Goal: Subscribe to service/newsletter

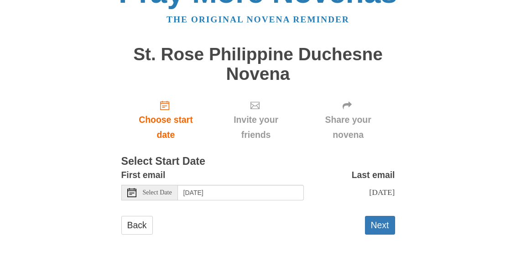
scroll to position [32, 0]
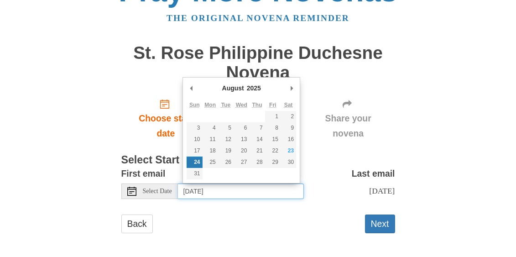
click at [264, 193] on input "Sunday, August 24th" at bounding box center [241, 191] width 126 height 16
click at [375, 229] on button "Next" at bounding box center [380, 223] width 30 height 19
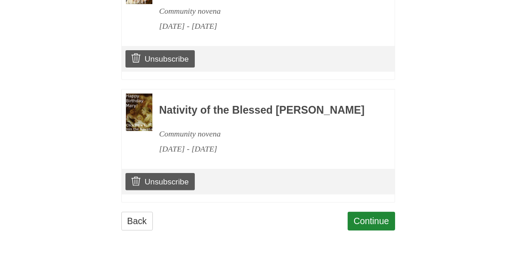
scroll to position [515, 0]
click at [182, 183] on link "Unsubscribe" at bounding box center [159, 181] width 69 height 17
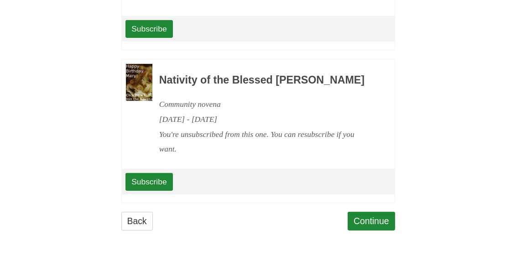
scroll to position [616, 0]
click at [353, 229] on link "Continue" at bounding box center [371, 221] width 47 height 19
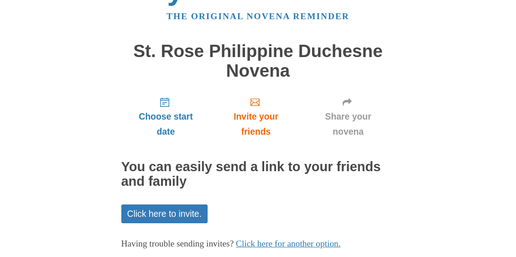
scroll to position [87, 0]
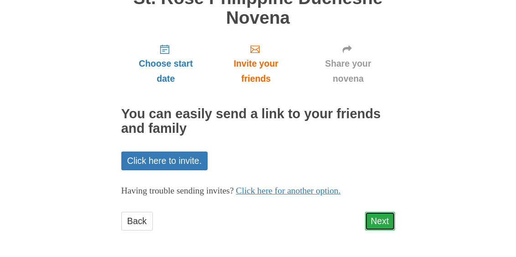
click at [372, 218] on link "Next" at bounding box center [380, 221] width 30 height 19
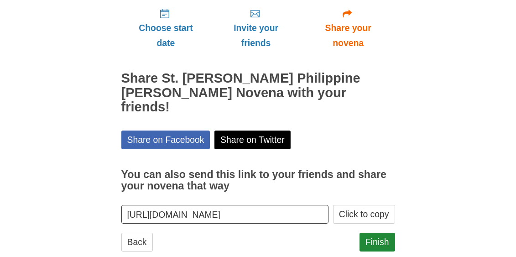
scroll to position [128, 0]
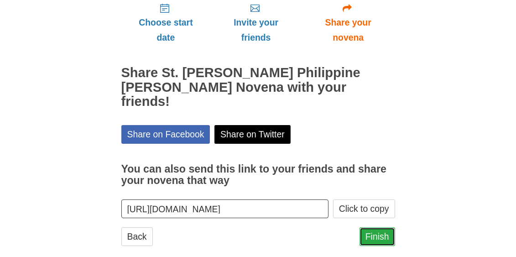
click at [365, 227] on link "Finish" at bounding box center [378, 236] width 36 height 19
